Goal: Obtain resource: Obtain resource

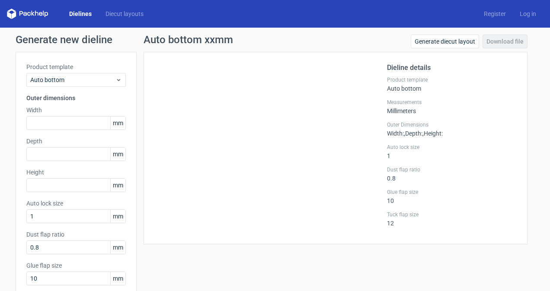
click at [80, 15] on link "Dielines" at bounding box center [80, 14] width 36 height 9
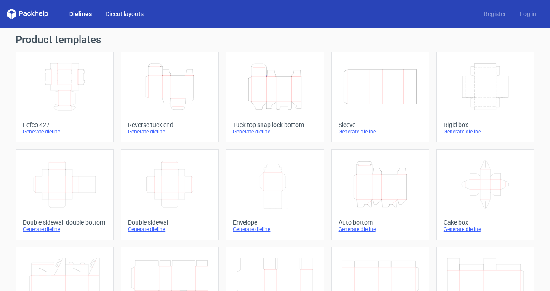
click at [124, 15] on link "Diecut layouts" at bounding box center [125, 14] width 52 height 9
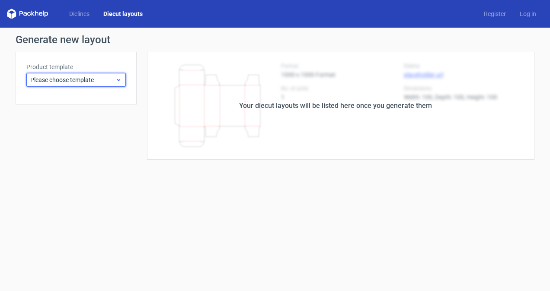
click at [81, 83] on span "Please choose template" at bounding box center [72, 80] width 85 height 9
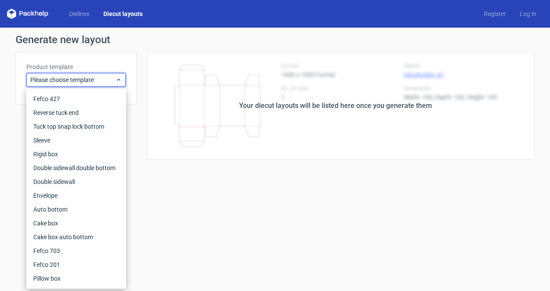
click at [81, 83] on span "Please choose template" at bounding box center [72, 80] width 85 height 9
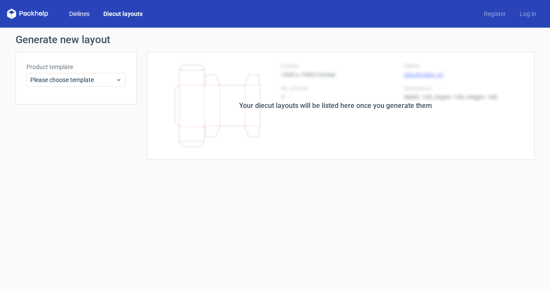
click at [82, 16] on link "Dielines" at bounding box center [79, 14] width 34 height 9
